Goal: Obtain resource: Download file/media

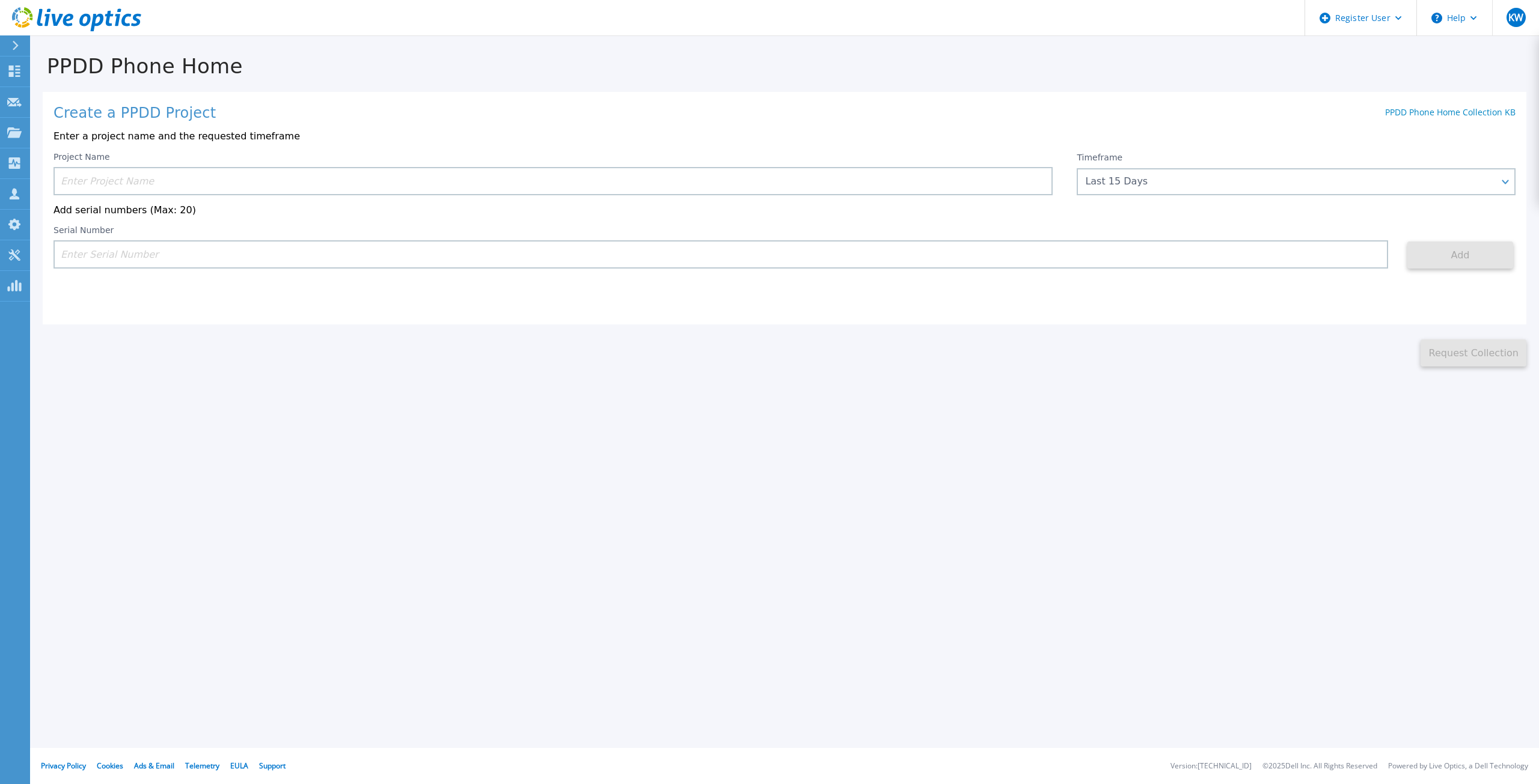
click at [153, 181] on input at bounding box center [553, 181] width 999 height 28
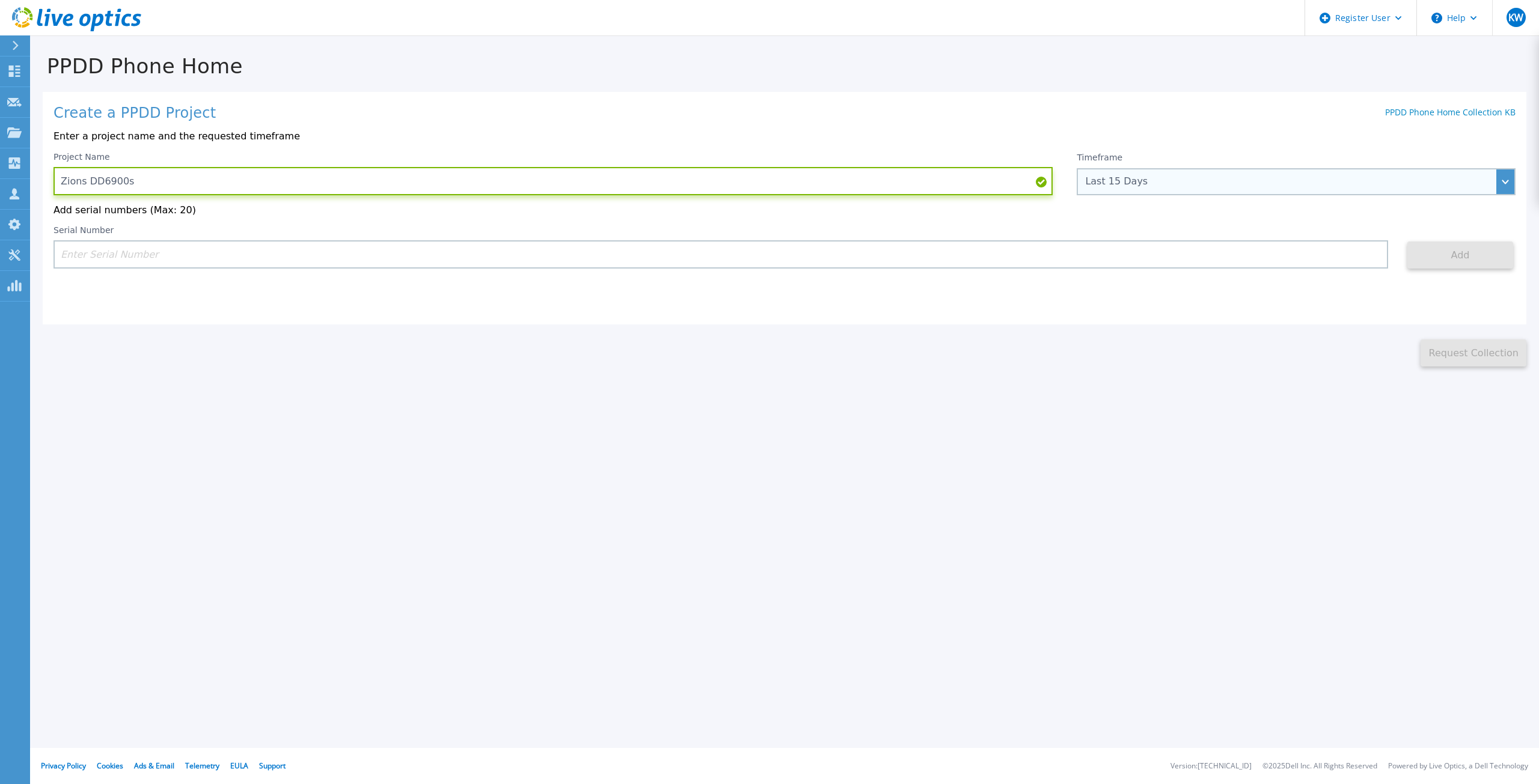
type input "Zions DD6900s"
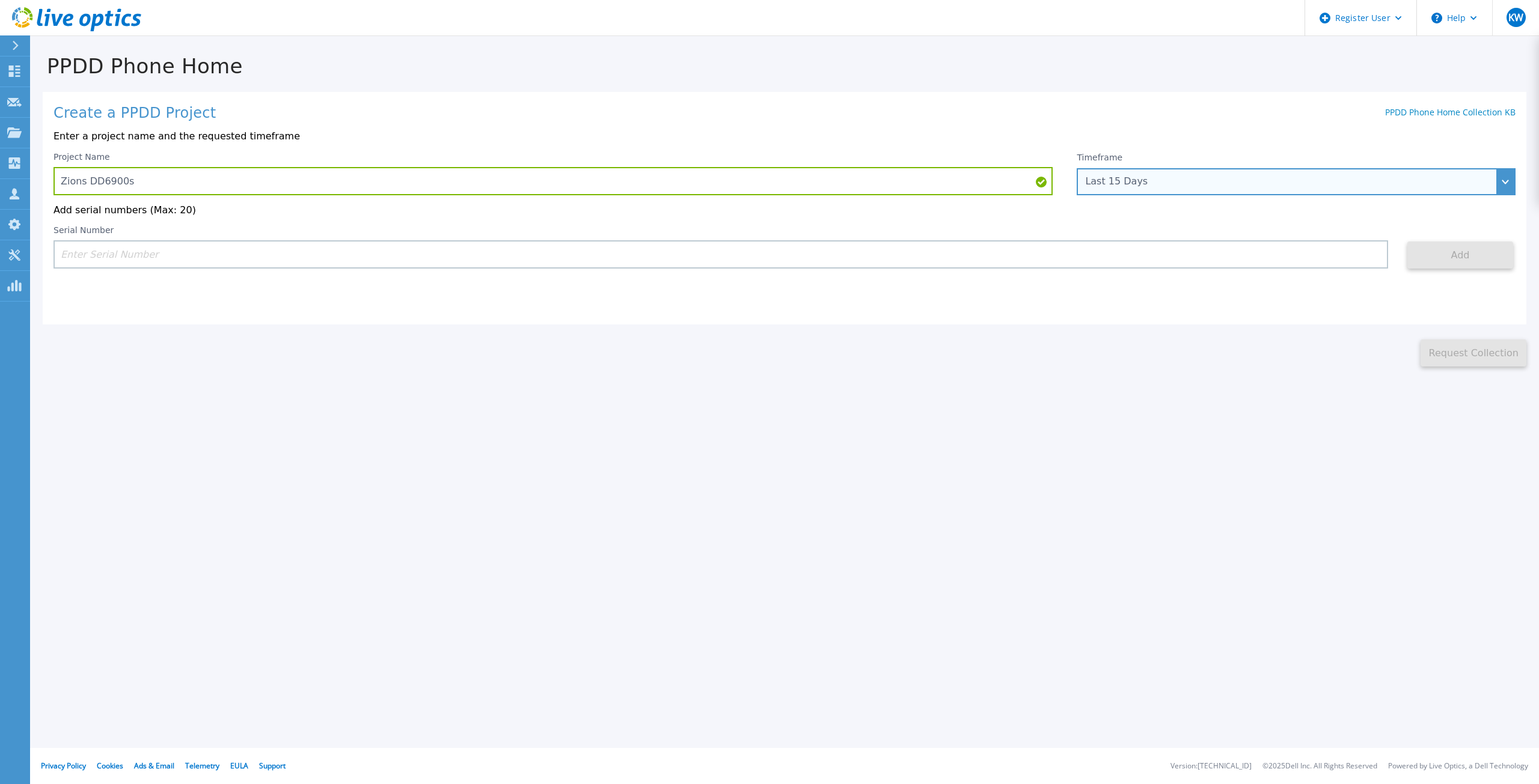
drag, startPoint x: 1500, startPoint y: 183, endPoint x: 1511, endPoint y: 183, distance: 11.0
click at [1510, 183] on div "Last 15 Days" at bounding box center [1296, 182] width 439 height 27
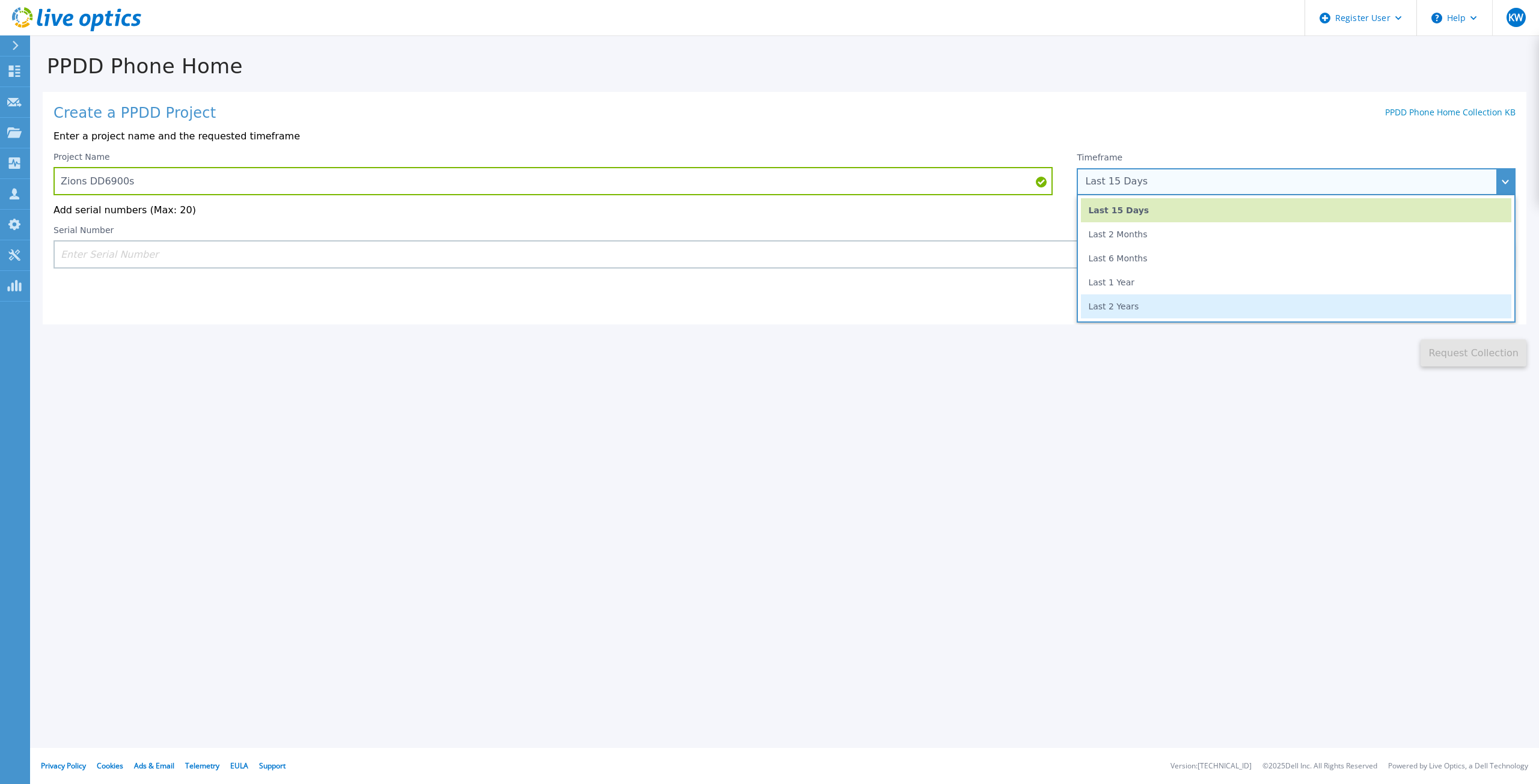
click at [1102, 300] on li "Last 2 Years" at bounding box center [1296, 306] width 431 height 24
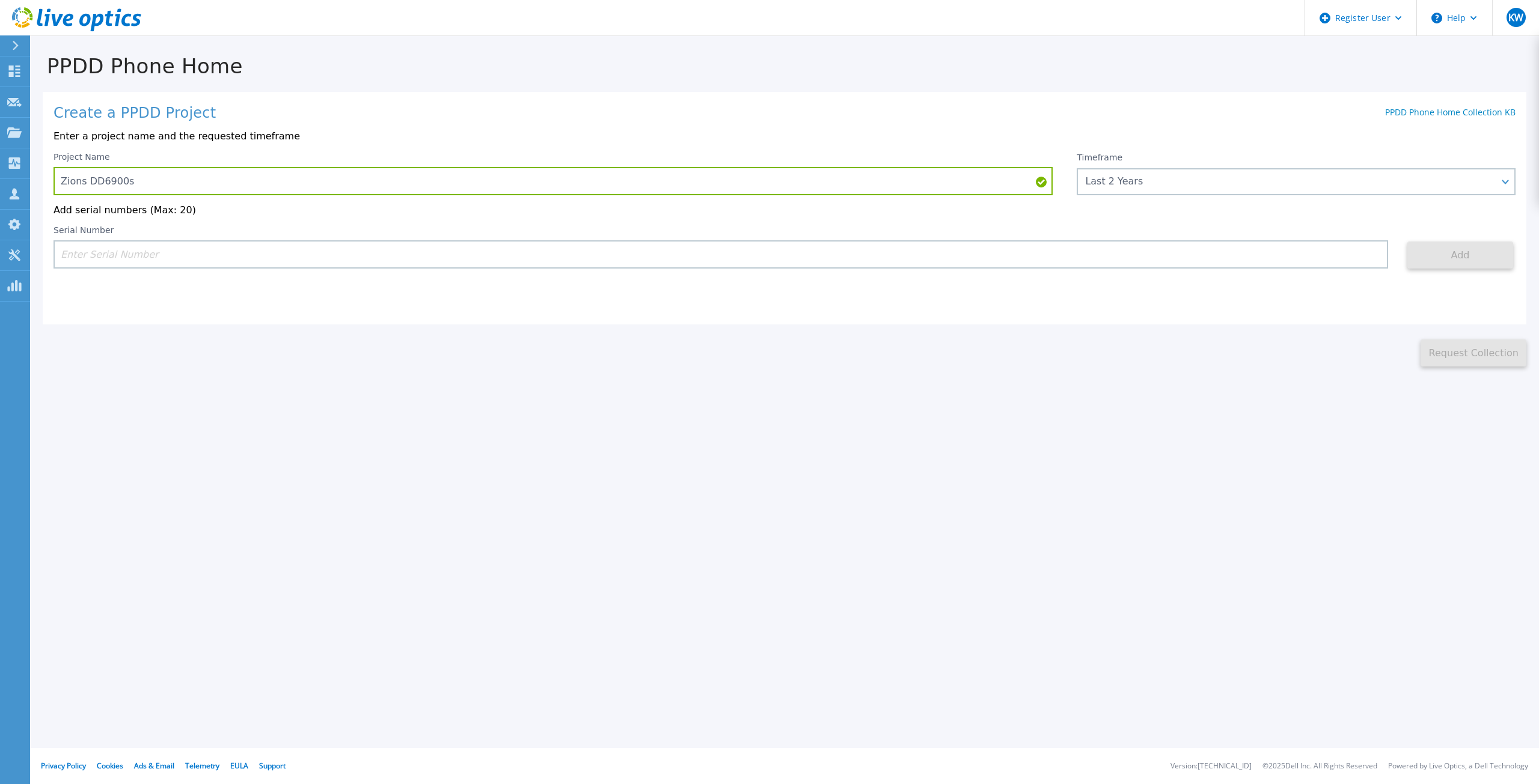
click at [1102, 300] on div "Create a PPDD Project PPDD Phone Home Collection KB Enter a project name and th…" at bounding box center [784, 208] width 1483 height 232
click at [470, 263] on input at bounding box center [720, 254] width 1334 height 28
paste input "APM00211804847"
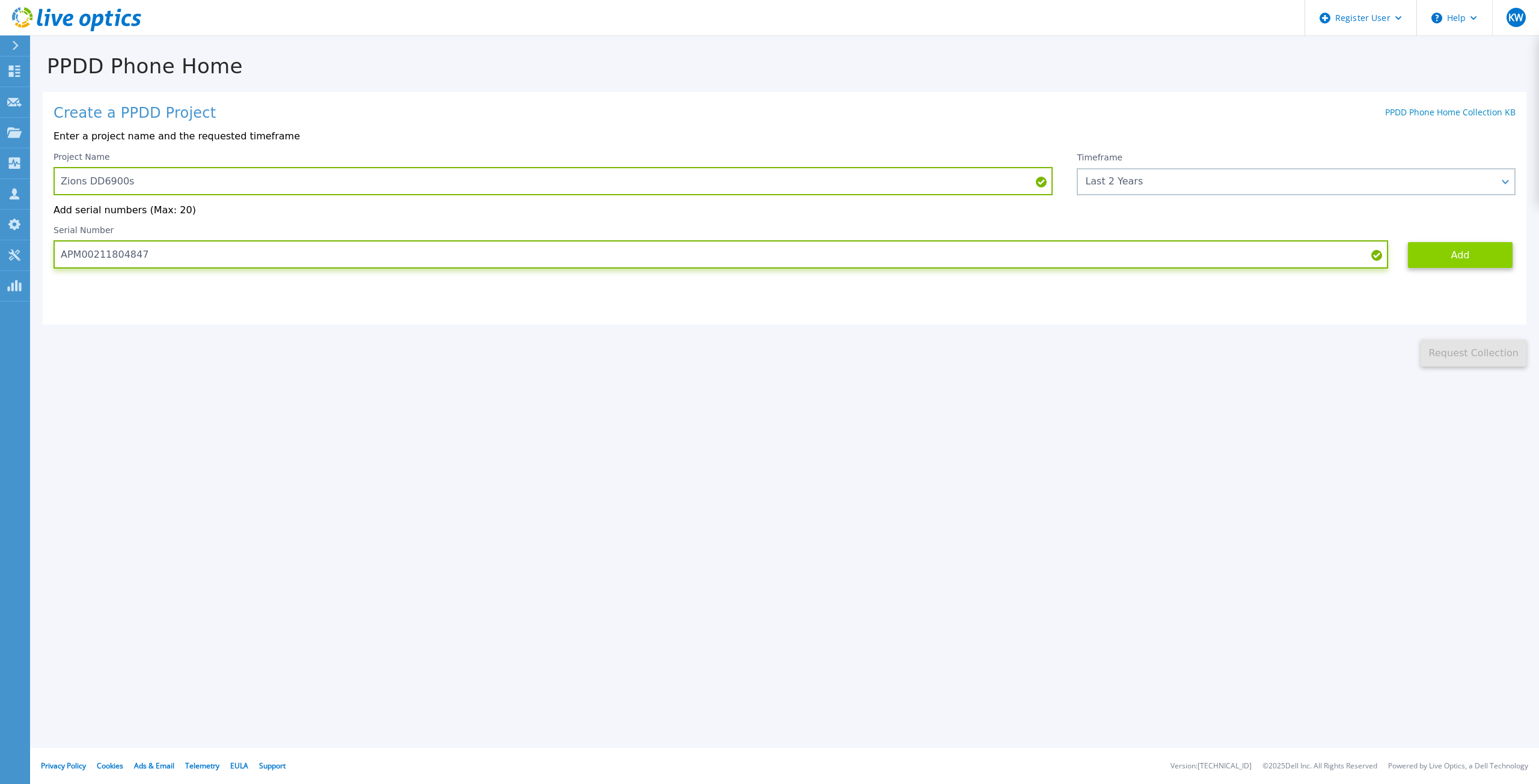
type input "APM00211804847"
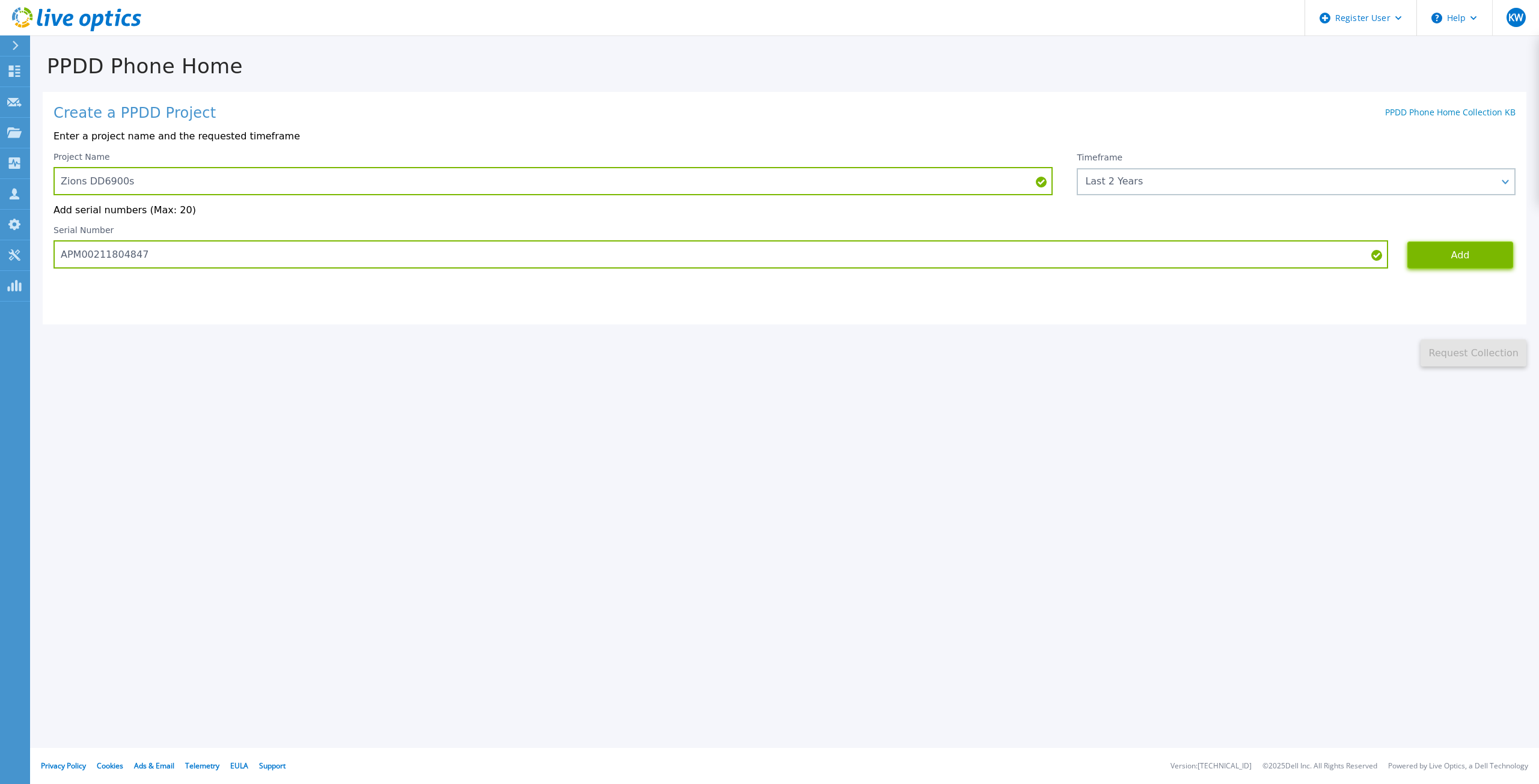
click at [1465, 250] on button "Add" at bounding box center [1460, 254] width 106 height 27
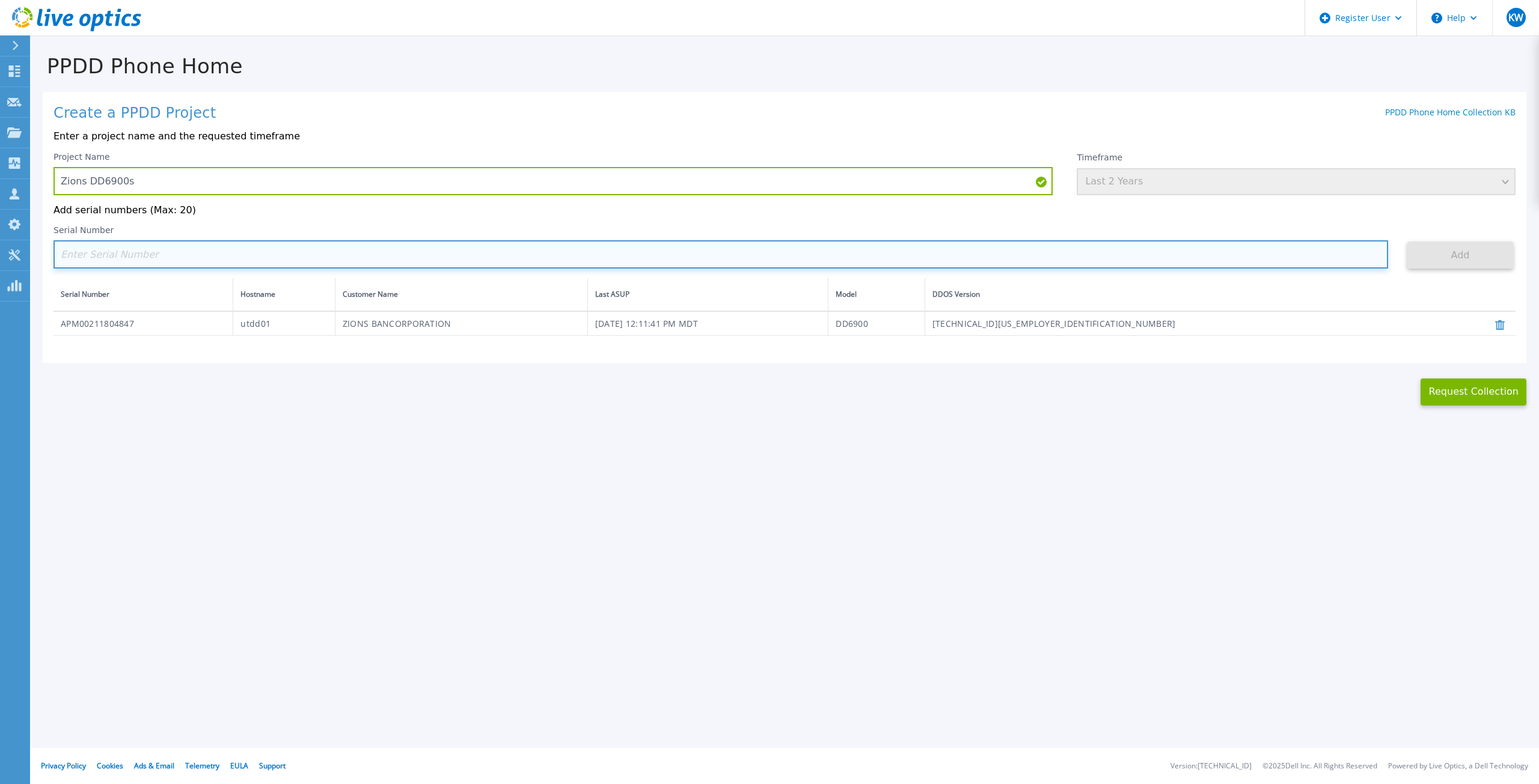
click at [107, 254] on input at bounding box center [720, 254] width 1334 height 28
paste input "APM00211714692"
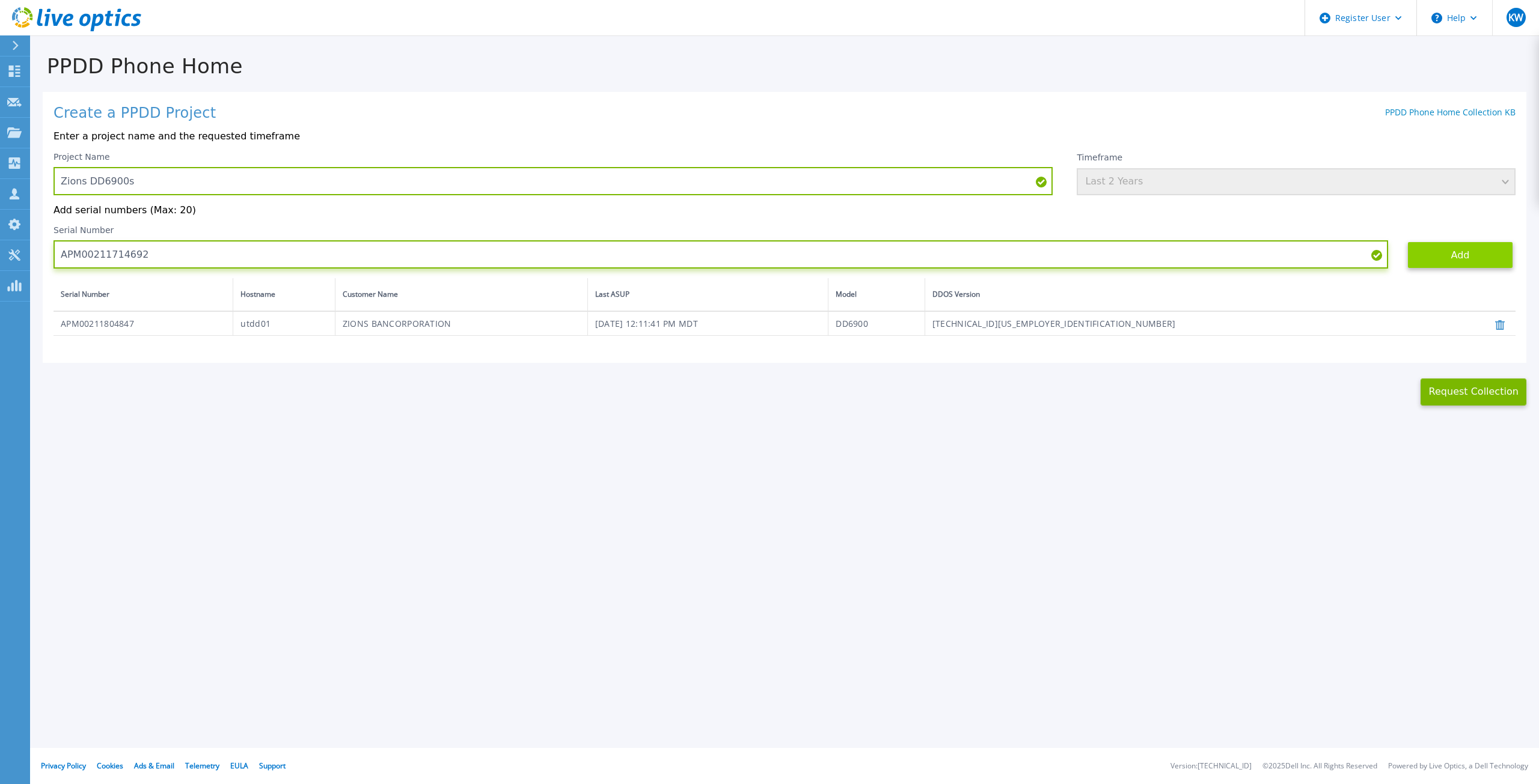
type input "APM00211714692"
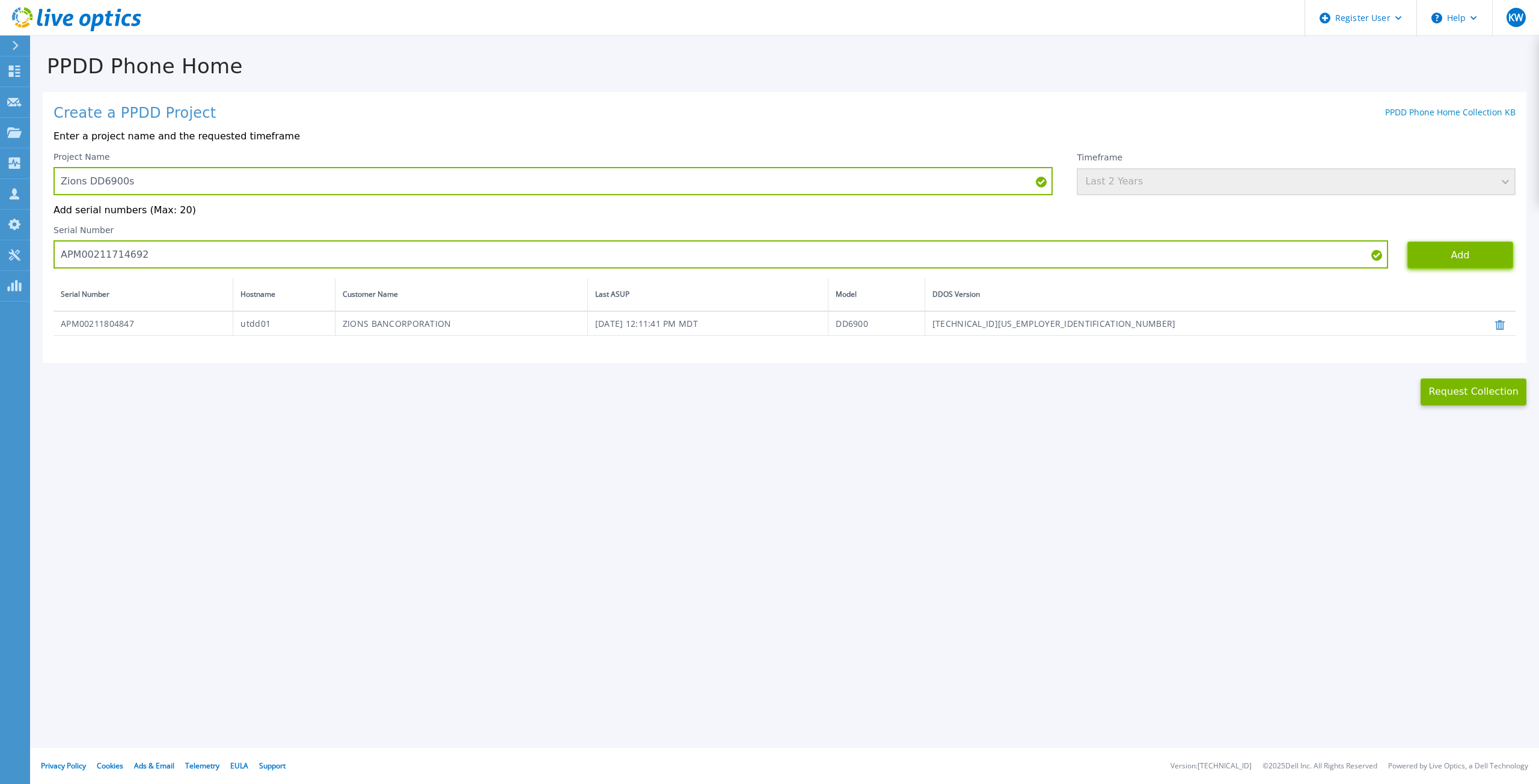
click at [1467, 263] on button "Add" at bounding box center [1460, 254] width 106 height 27
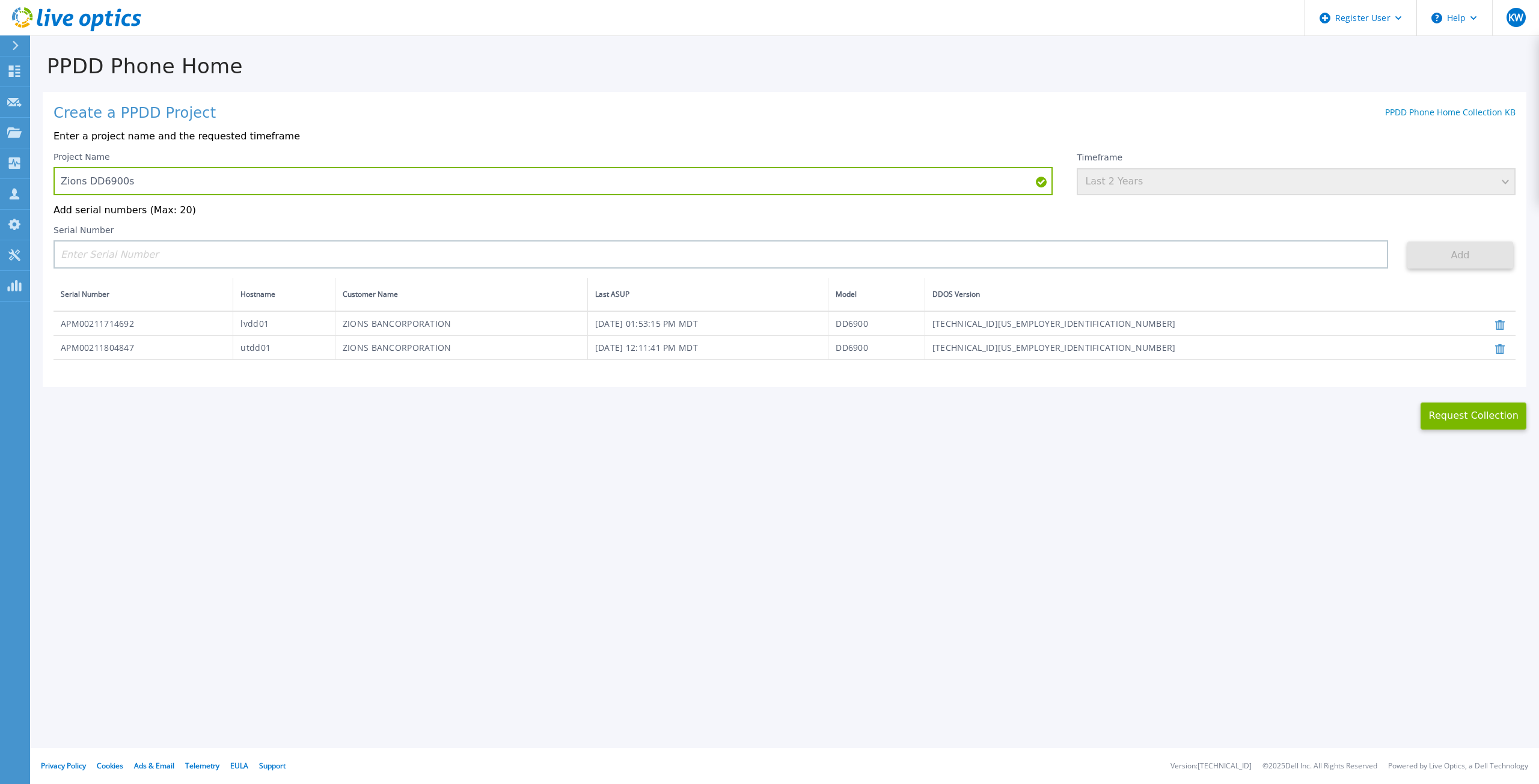
click at [1400, 506] on div "PPDD Phone Home Create a PPDD Project PPDD Phone Home Collection KB Enter a pro…" at bounding box center [769, 392] width 1539 height 784
click at [1458, 417] on button "Request Collection" at bounding box center [1473, 415] width 106 height 27
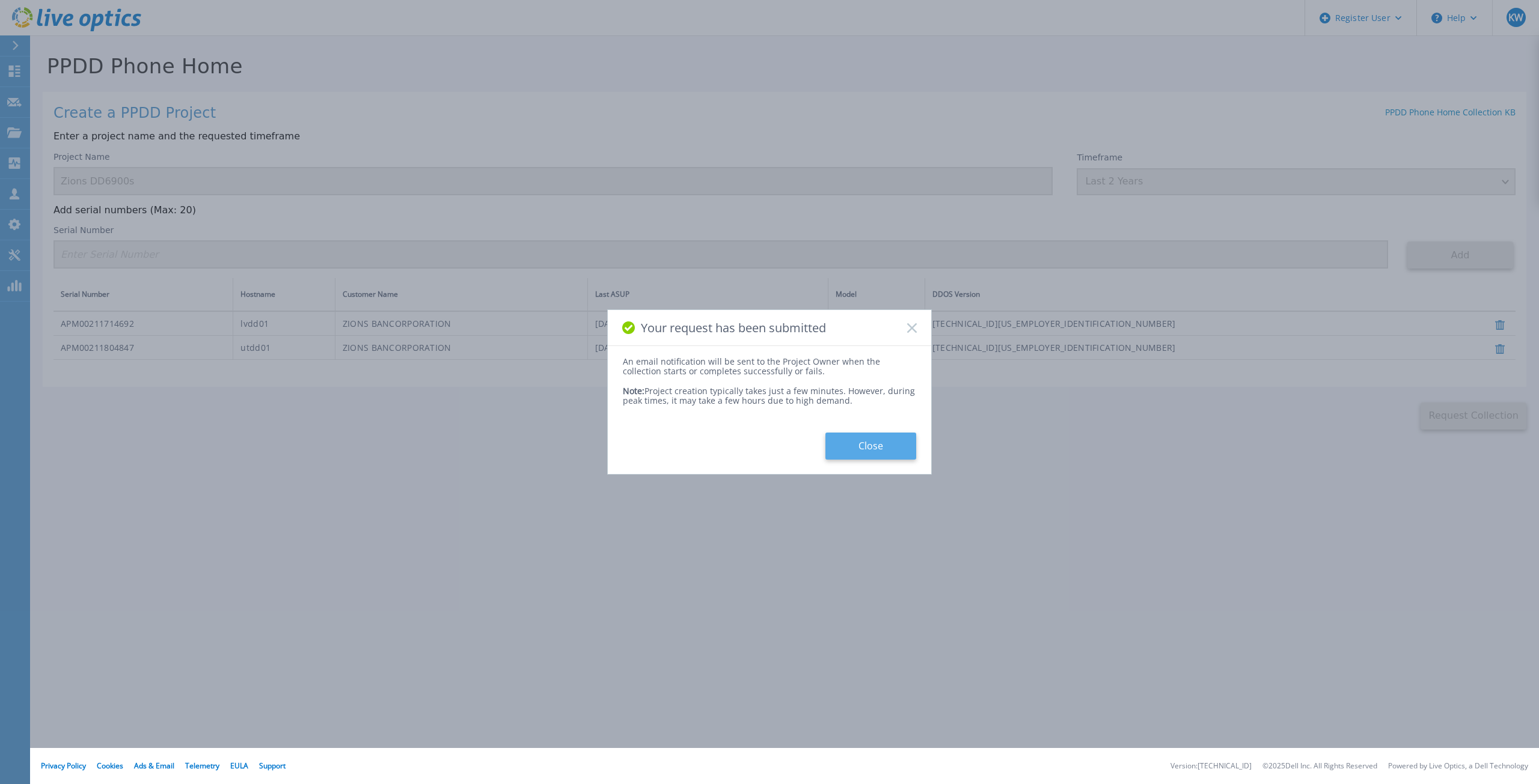
click at [873, 449] on button "Close" at bounding box center [871, 446] width 91 height 27
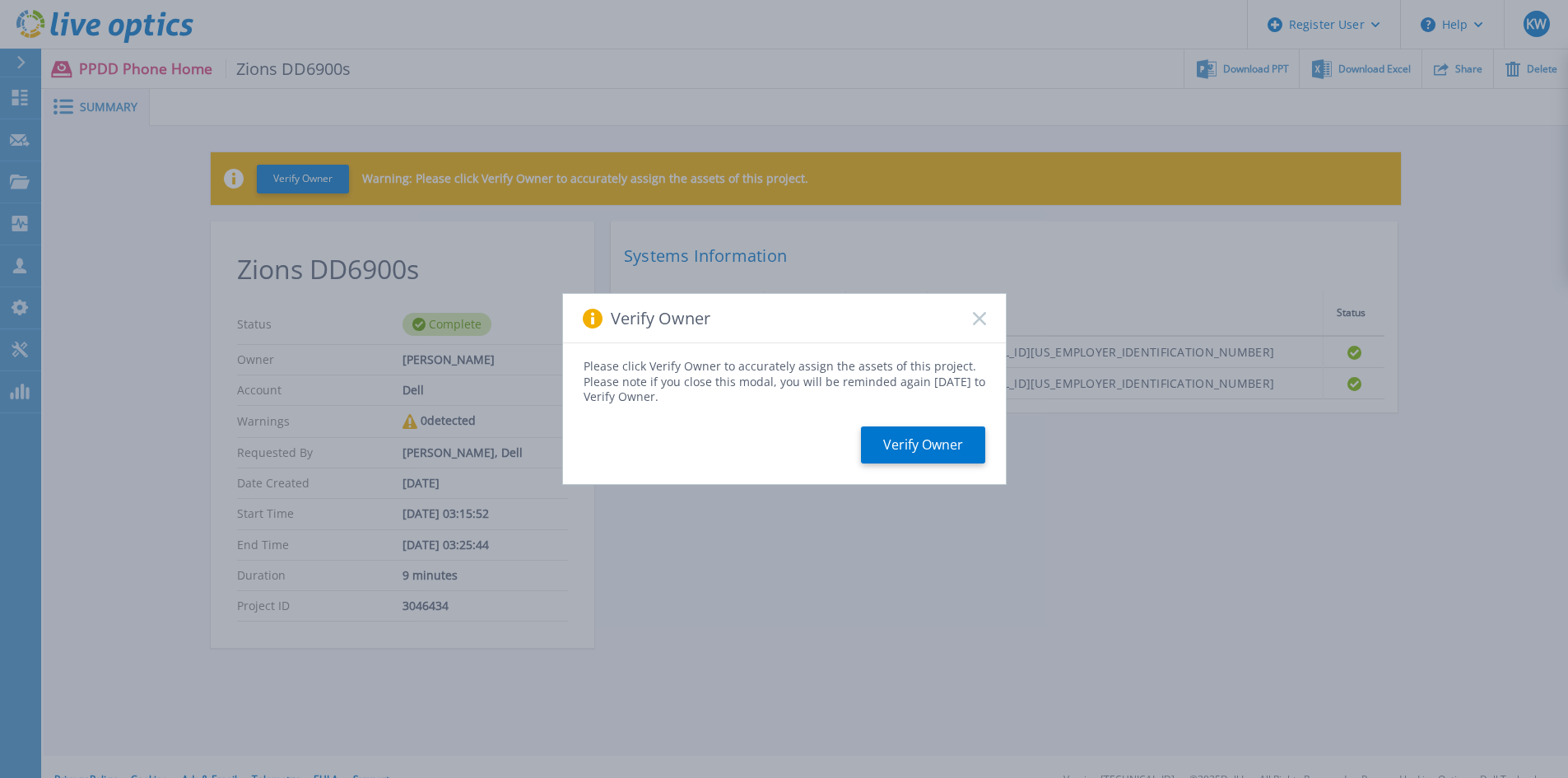
click at [985, 316] on icon at bounding box center [980, 318] width 13 height 13
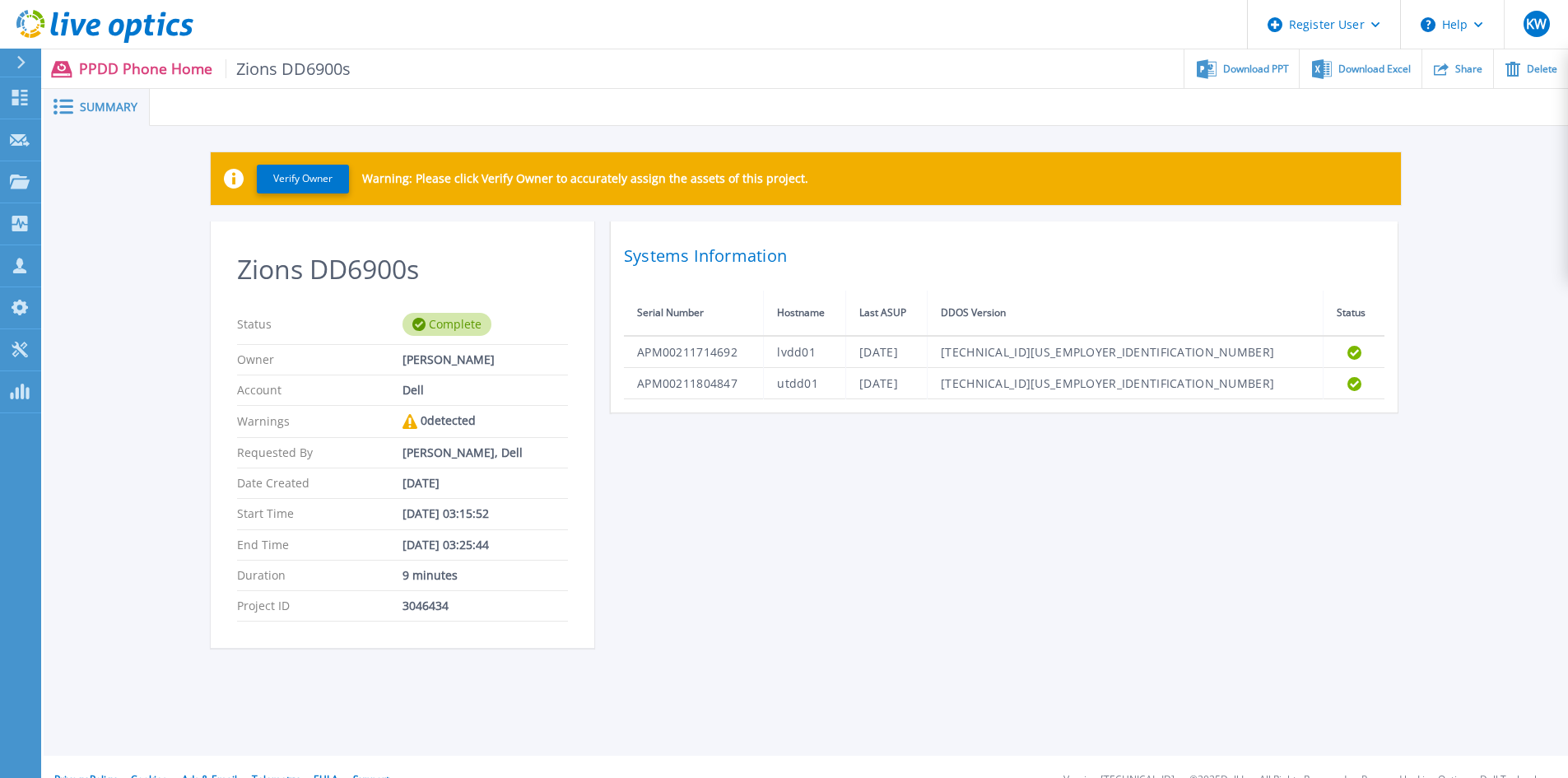
drag, startPoint x: 961, startPoint y: 630, endPoint x: 982, endPoint y: 600, distance: 36.6
click at [969, 618] on div "Zions DD6900s Status Complete Owner Klas Wiberg Account Dell Warnings 0 detecte…" at bounding box center [806, 445] width 1190 height 446
click at [1218, 64] on div "Download PPT" at bounding box center [1241, 68] width 114 height 39
click at [1382, 70] on span "Download Excel" at bounding box center [1375, 68] width 73 height 9
drag, startPoint x: 1359, startPoint y: 511, endPoint x: 1463, endPoint y: 452, distance: 119.6
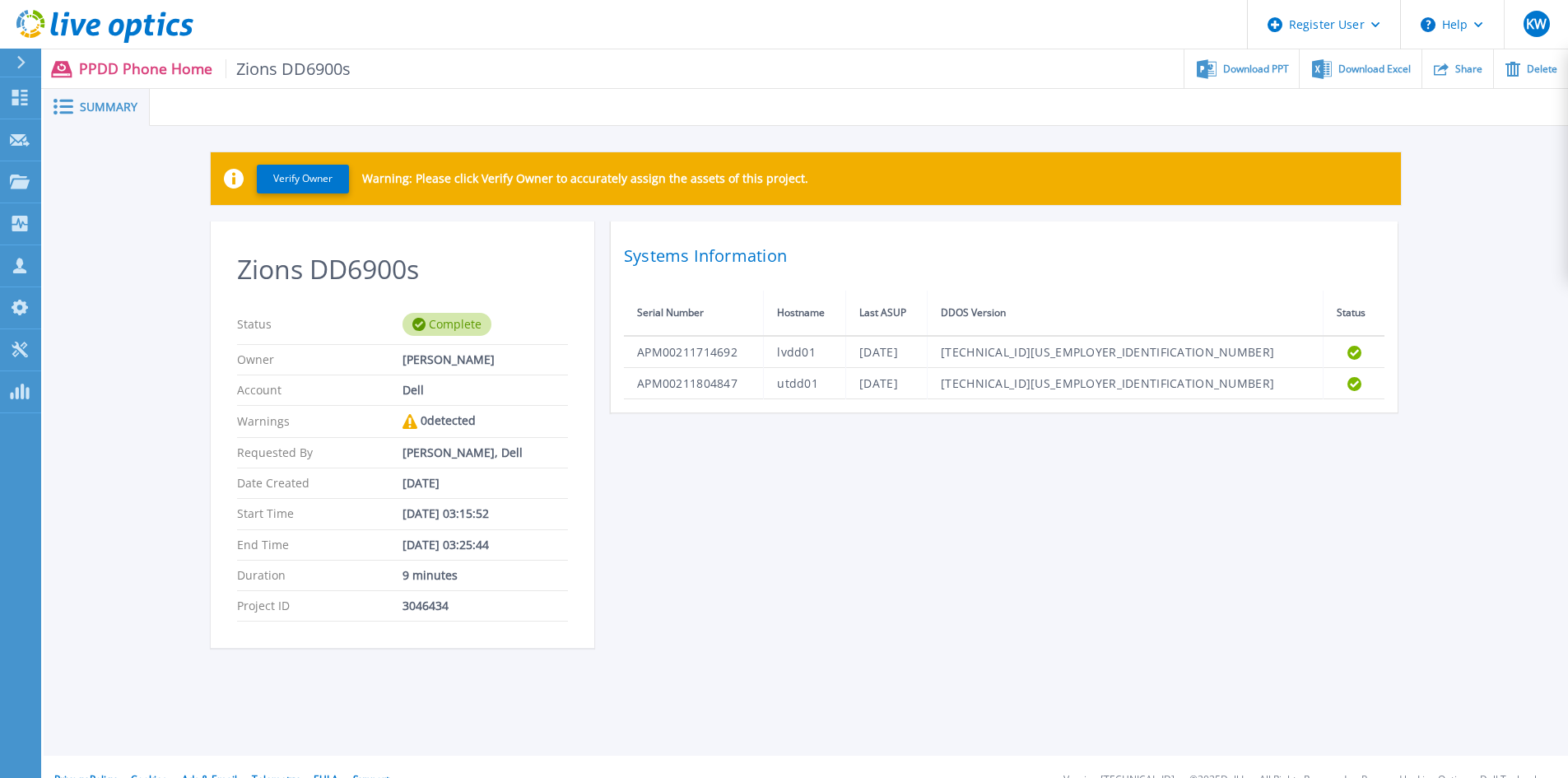
click at [1359, 511] on div "Zions DD6900s Status Complete Owner Klas Wiberg Account Dell Warnings 0 detecte…" at bounding box center [806, 445] width 1190 height 446
